Goal: Book appointment/travel/reservation

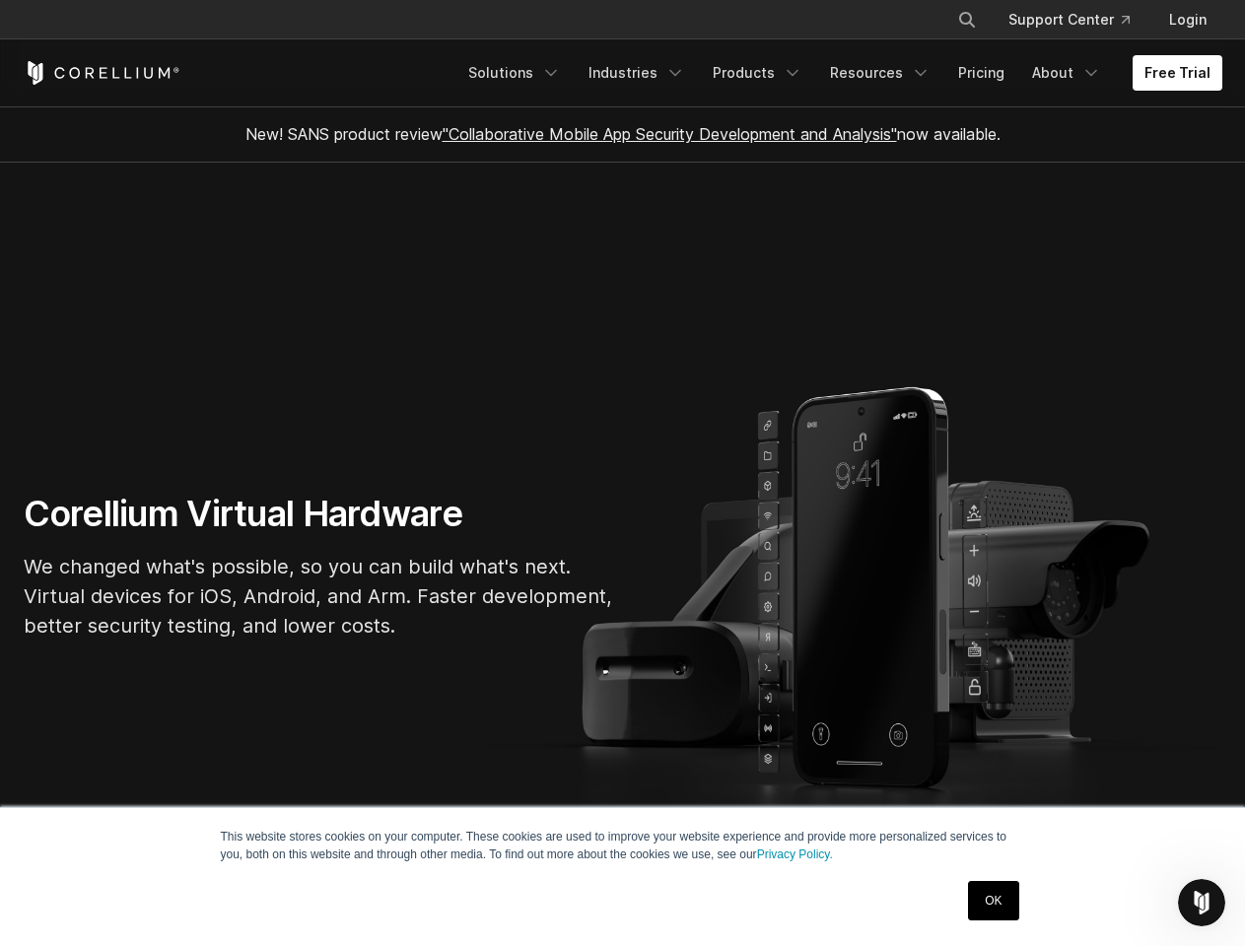
click at [622, 473] on section "Corellium Virtual Hardware We changed what's possible, so you can build what's …" at bounding box center [622, 574] width 1245 height 823
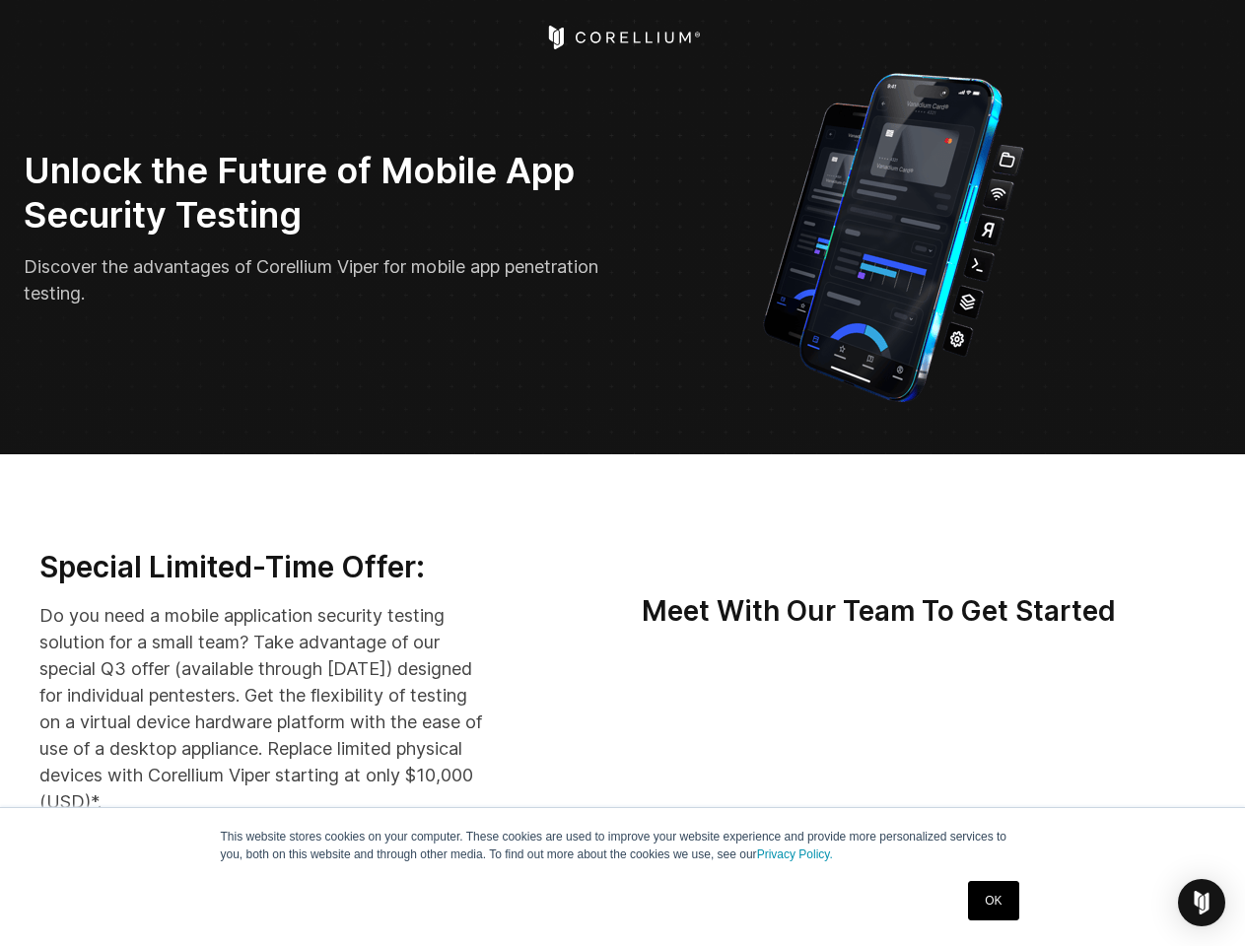
click at [1201, 903] on img "Open Intercom Messenger" at bounding box center [1201, 903] width 24 height 24
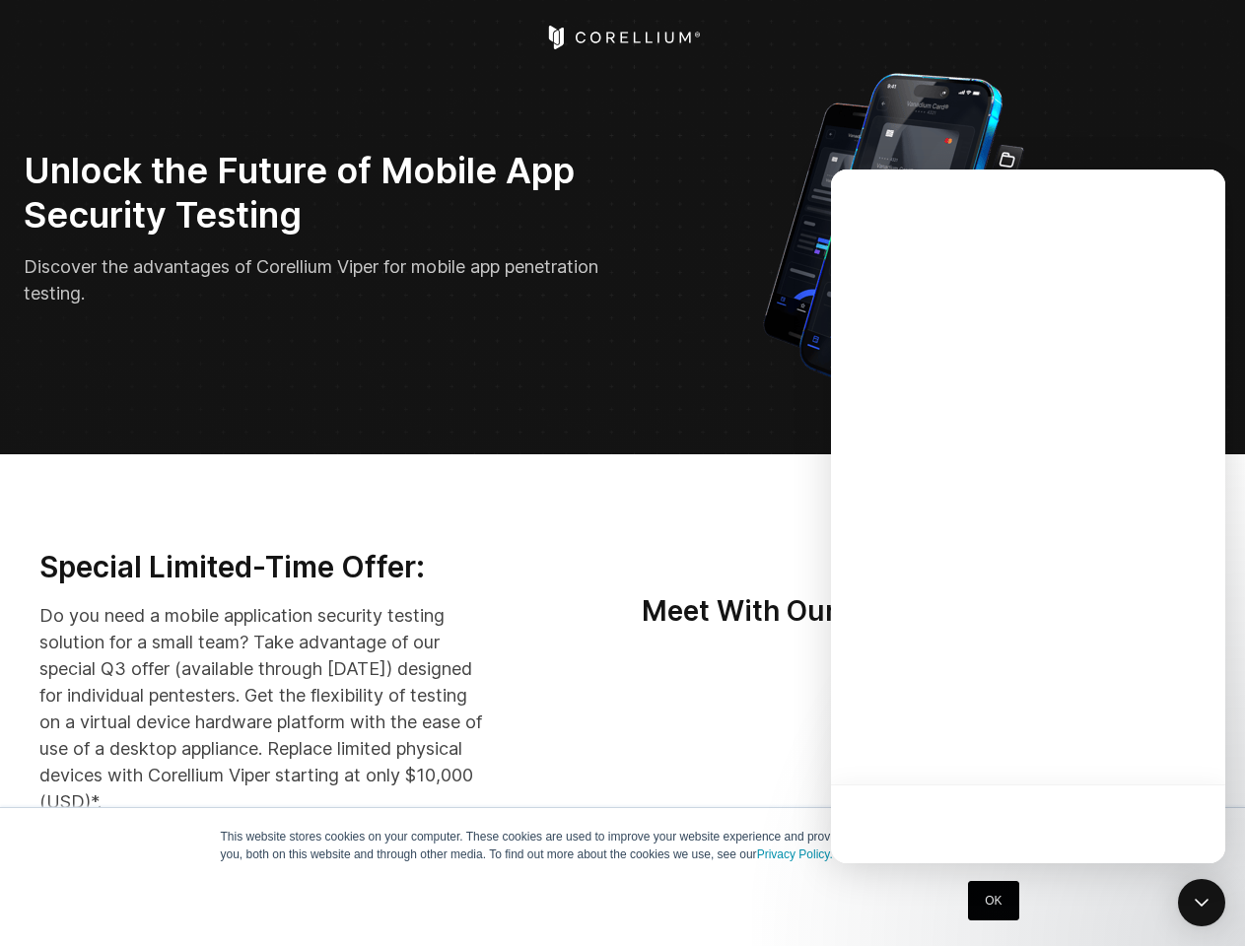
click at [1050, 744] on div at bounding box center [1028, 516] width 394 height 694
click at [1143, 744] on div at bounding box center [1028, 516] width 394 height 694
